Goal: Check status: Check status

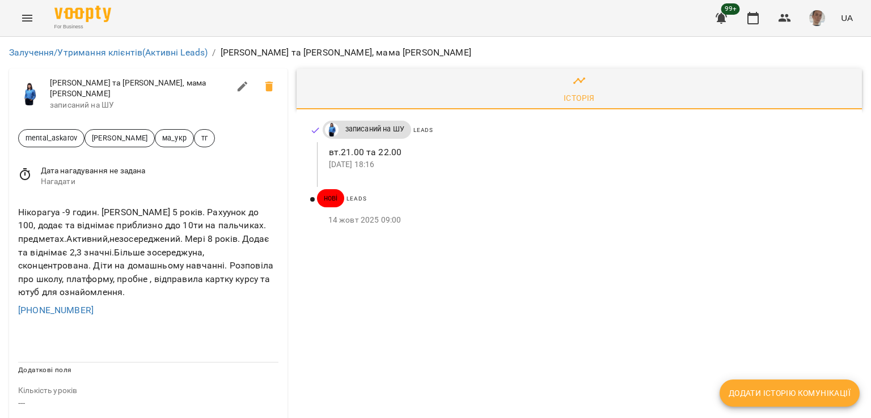
drag, startPoint x: 714, startPoint y: 224, endPoint x: 707, endPoint y: 221, distance: 7.6
click at [712, 223] on p "14 жовт 2025 09:00" at bounding box center [585, 220] width 515 height 11
drag, startPoint x: 95, startPoint y: 293, endPoint x: 9, endPoint y: 298, distance: 86.3
copy link "+380675072040"
